Goal: Check status: Check status

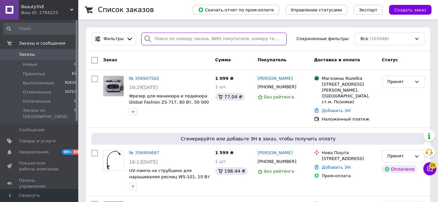
paste input "356702377"
type input "356702377"
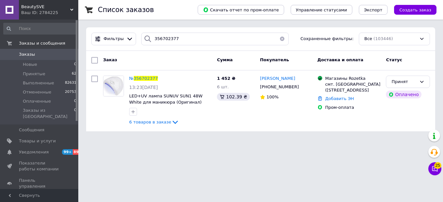
click at [147, 80] on span "356702377" at bounding box center [146, 78] width 24 height 5
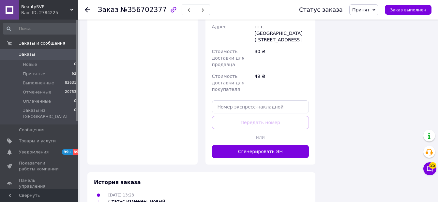
scroll to position [878, 0]
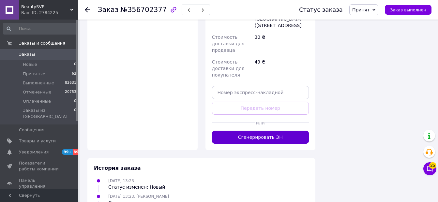
click at [246, 131] on button "Сгенерировать ЭН" at bounding box center [260, 137] width 97 height 13
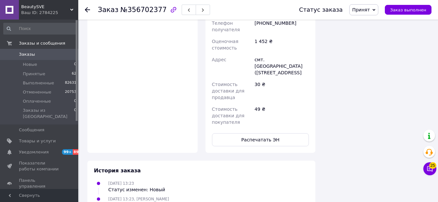
scroll to position [854, 0]
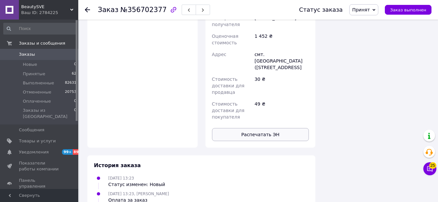
click at [261, 128] on button "Распечатать ЭН" at bounding box center [260, 134] width 97 height 13
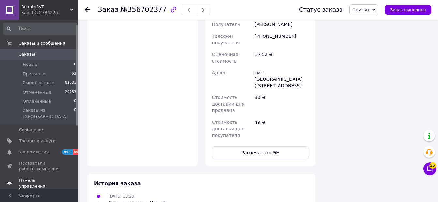
scroll to position [33, 0]
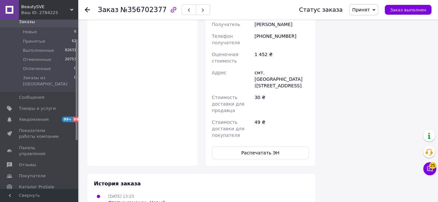
click at [35, 182] on link "Каталог ProSale" at bounding box center [40, 187] width 80 height 11
